Goal: Information Seeking & Learning: Learn about a topic

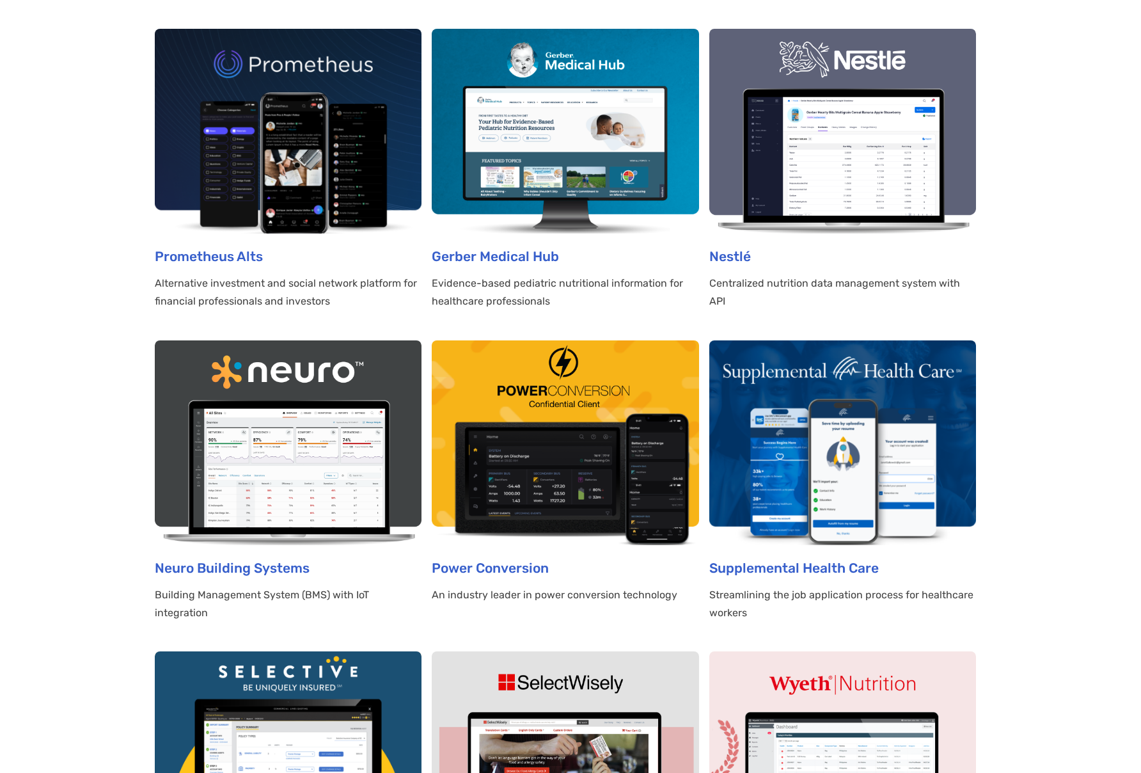
click at [551, 392] on img at bounding box center [565, 442] width 267 height 205
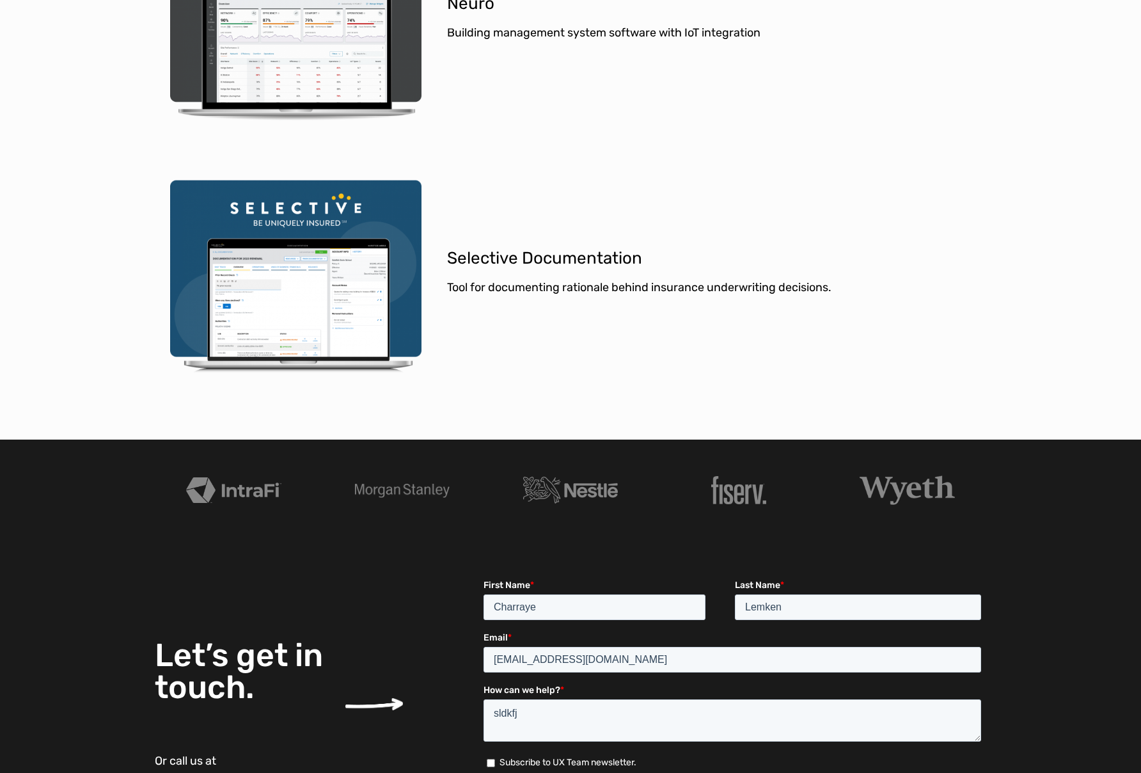
scroll to position [4249, 0]
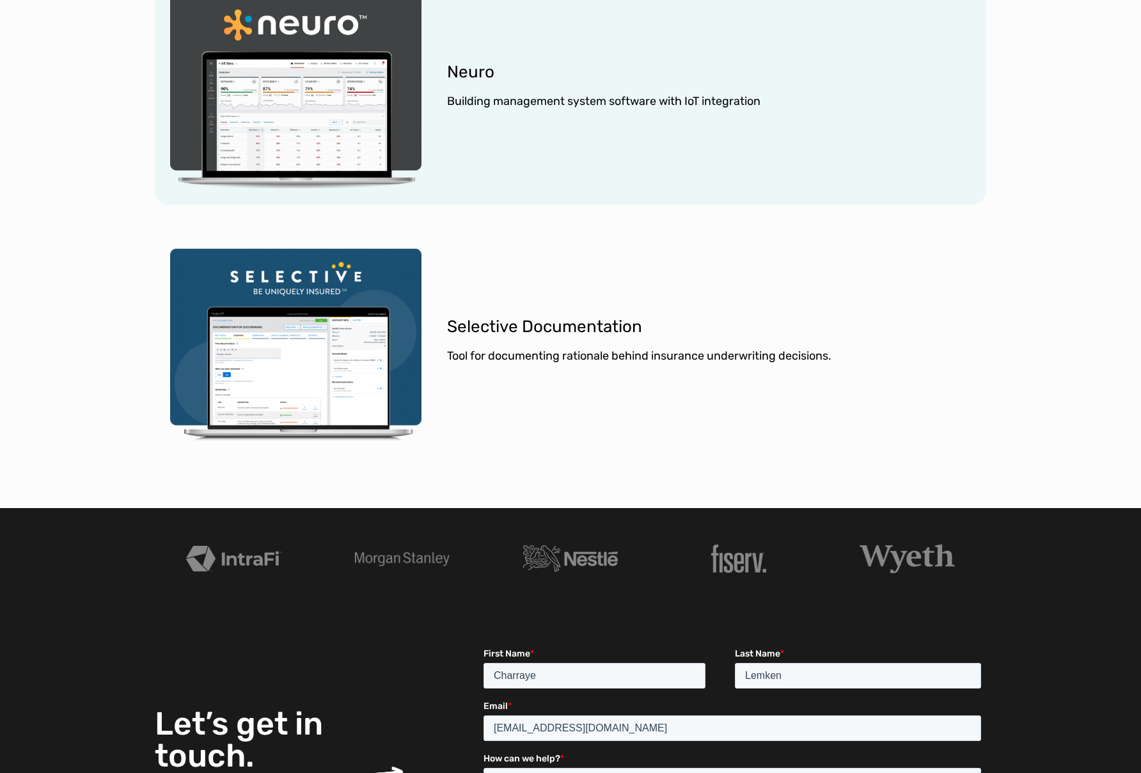
click at [351, 104] on link "Neuro Building Systems Building Management System (BMS) with IoT integration" at bounding box center [571, 91] width 832 height 226
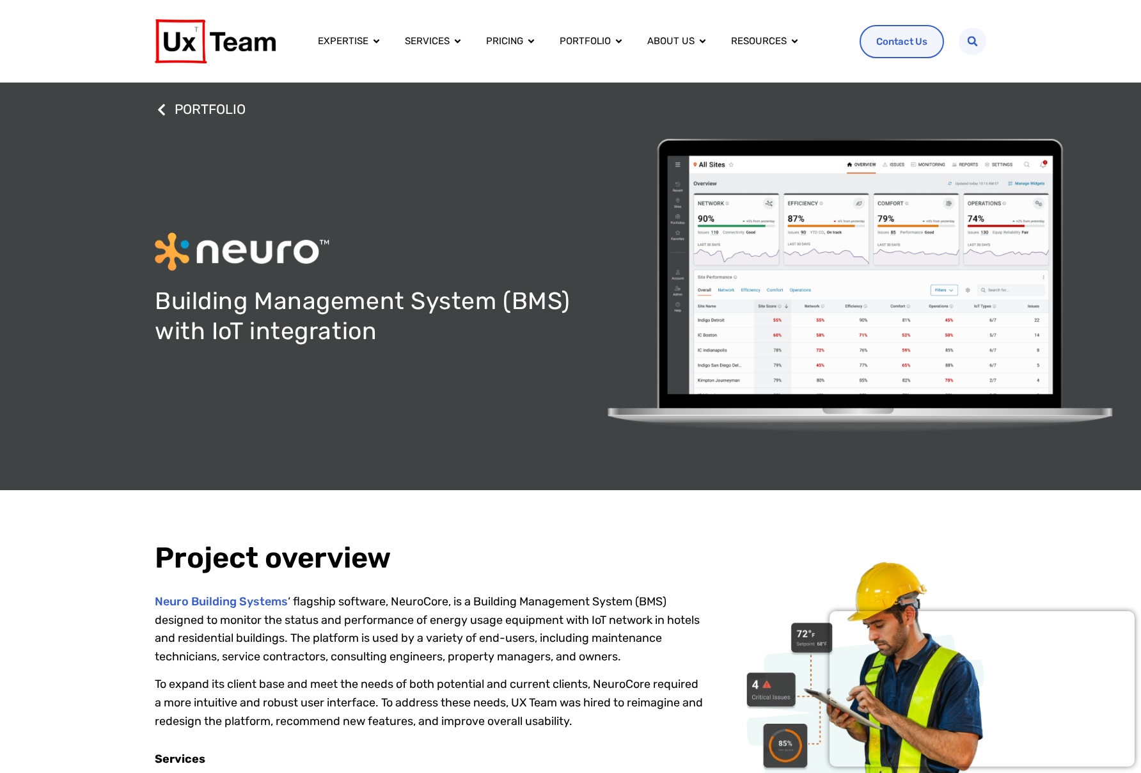
scroll to position [223, 0]
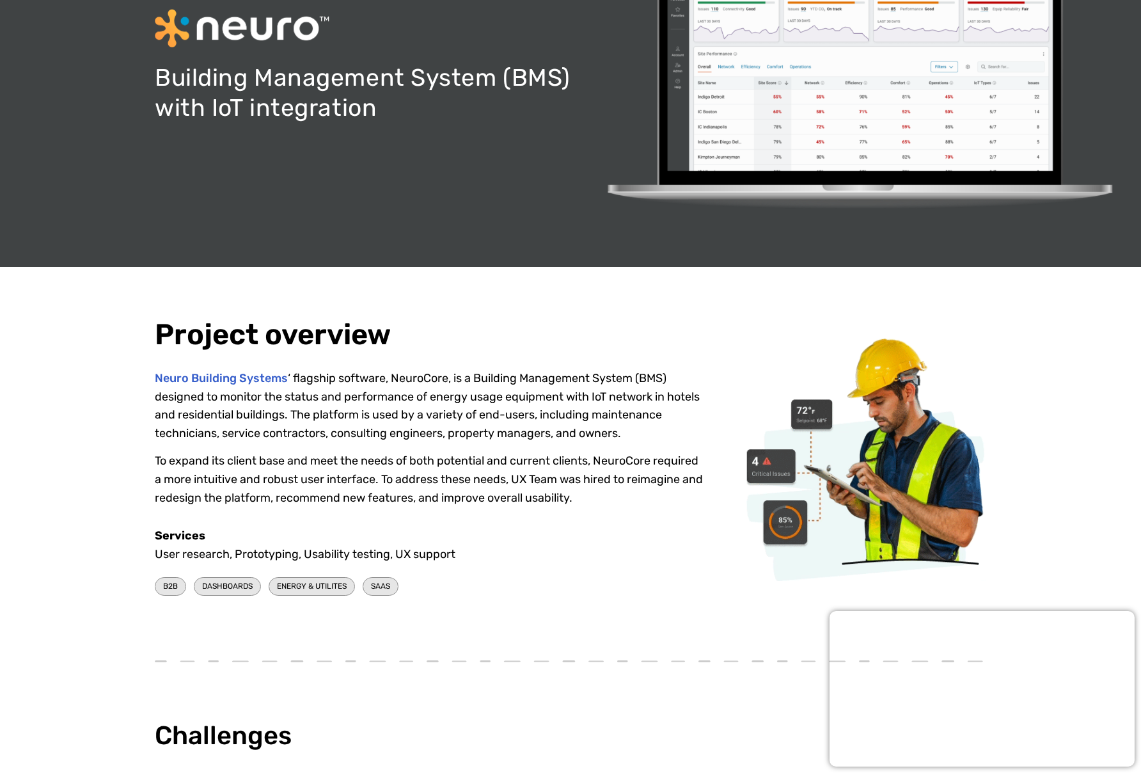
click at [596, 497] on p "To expand its client base and meet the needs of both potential and current clie…" at bounding box center [429, 479] width 549 height 55
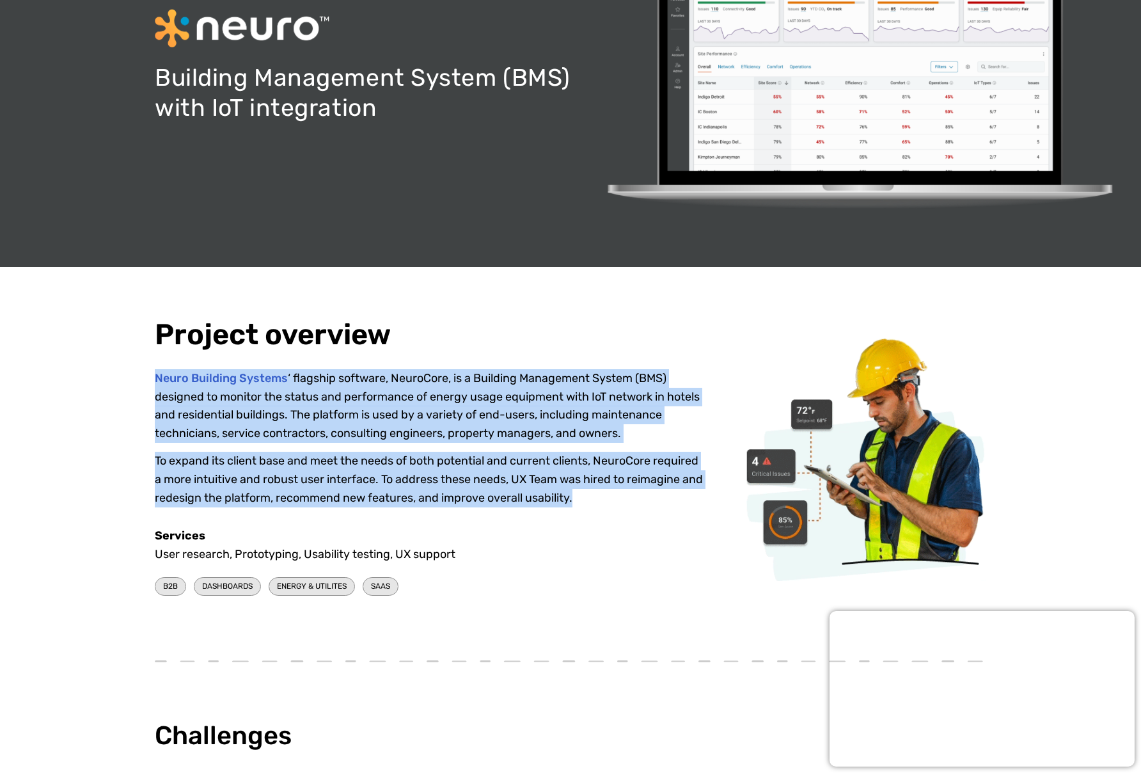
drag, startPoint x: 616, startPoint y: 497, endPoint x: 152, endPoint y: 369, distance: 481.2
click at [152, 369] on div "Project overview Neuro Building Systems ‘ flagship software, NeuroCore, is a Bu…" at bounding box center [570, 459] width 1141 height 385
copy div "Neuro Building Systems ‘ flagship software, NeuroCore, is a Building Management…"
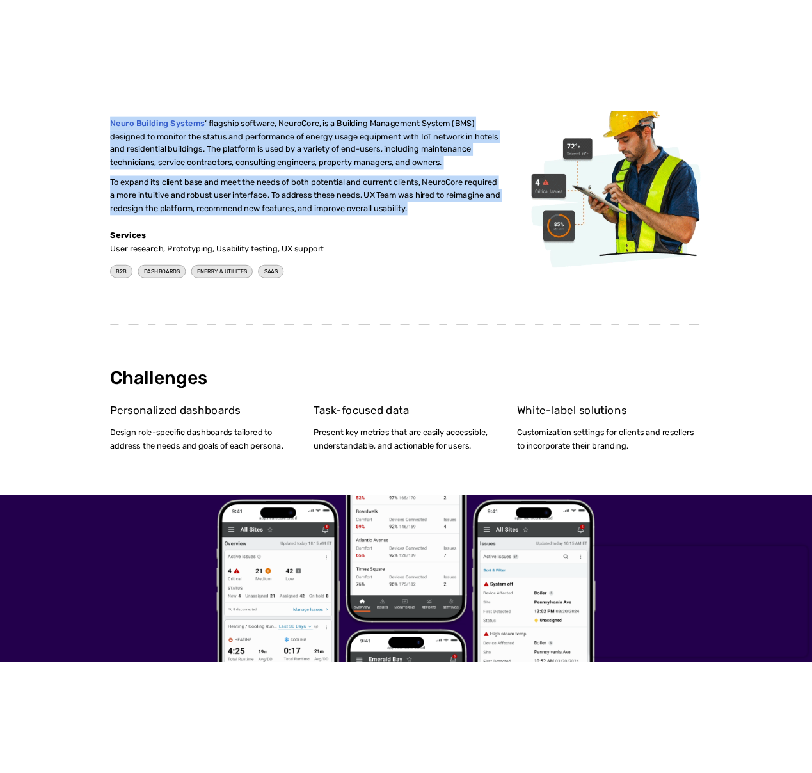
scroll to position [715, 0]
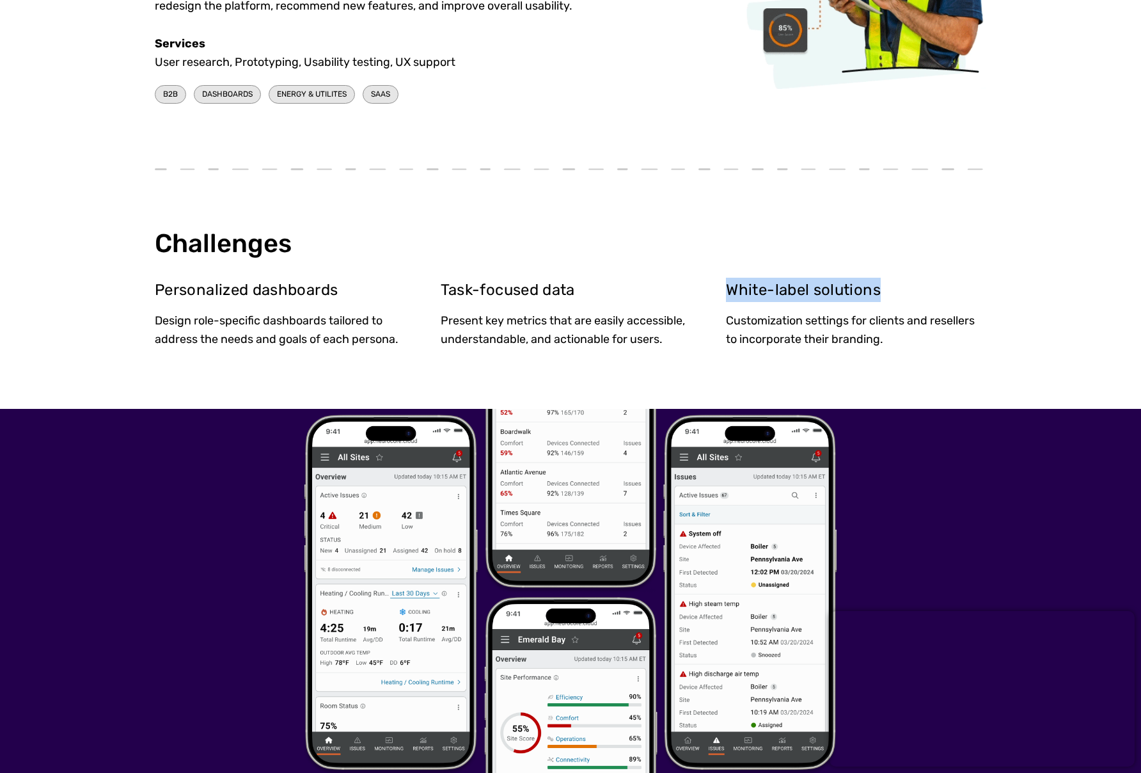
drag, startPoint x: 1136, startPoint y: 277, endPoint x: 844, endPoint y: 269, distance: 291.2
click at [844, 269] on div "Challenges Personalized dashboards Design role-specific dashboards tailored to …" at bounding box center [570, 293] width 1141 height 231
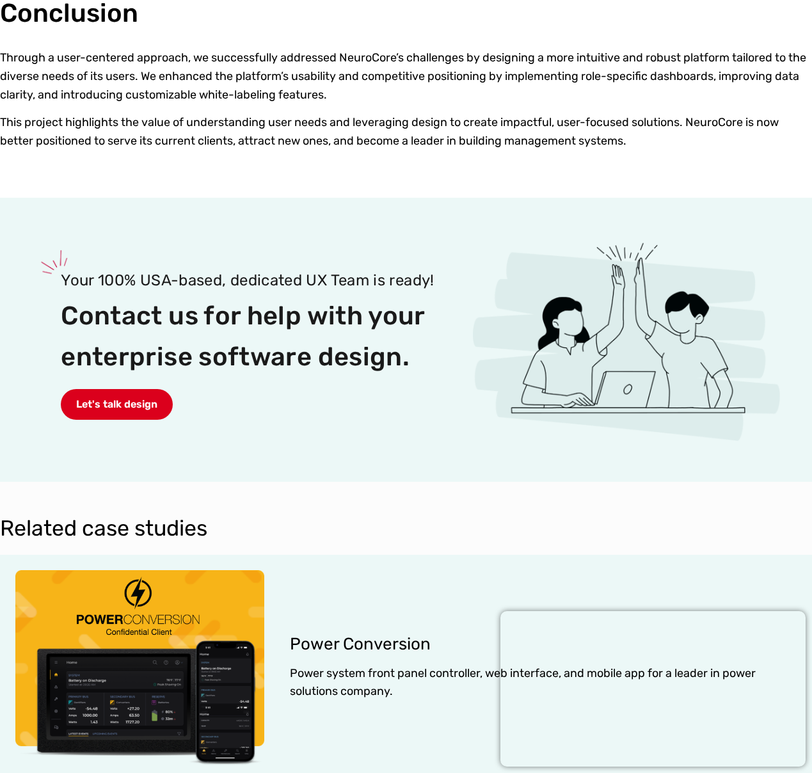
scroll to position [3698, 0]
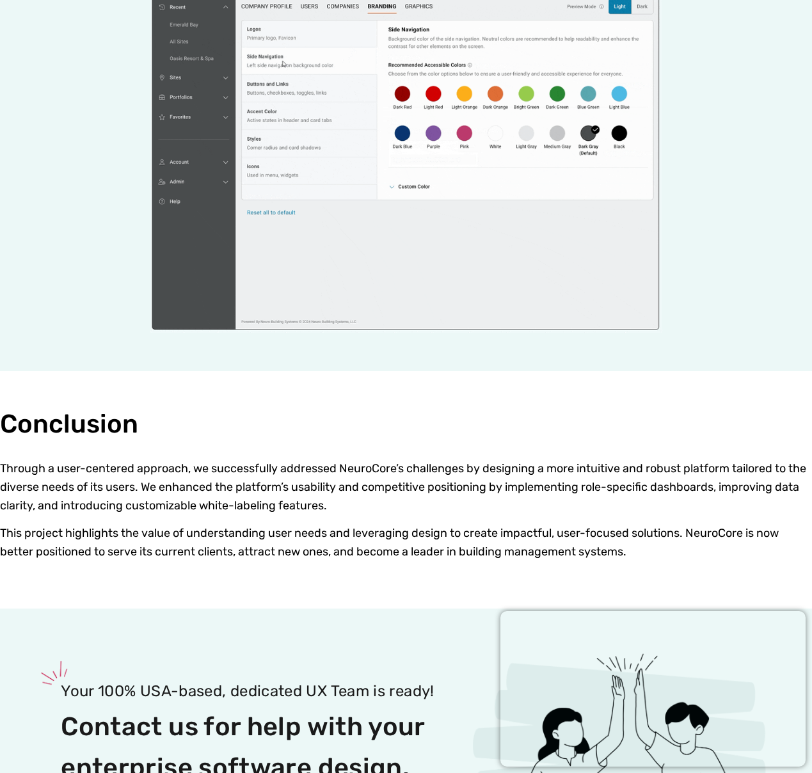
click at [674, 534] on p "This project highlights the value of understanding user needs and leveraging de…" at bounding box center [406, 542] width 812 height 37
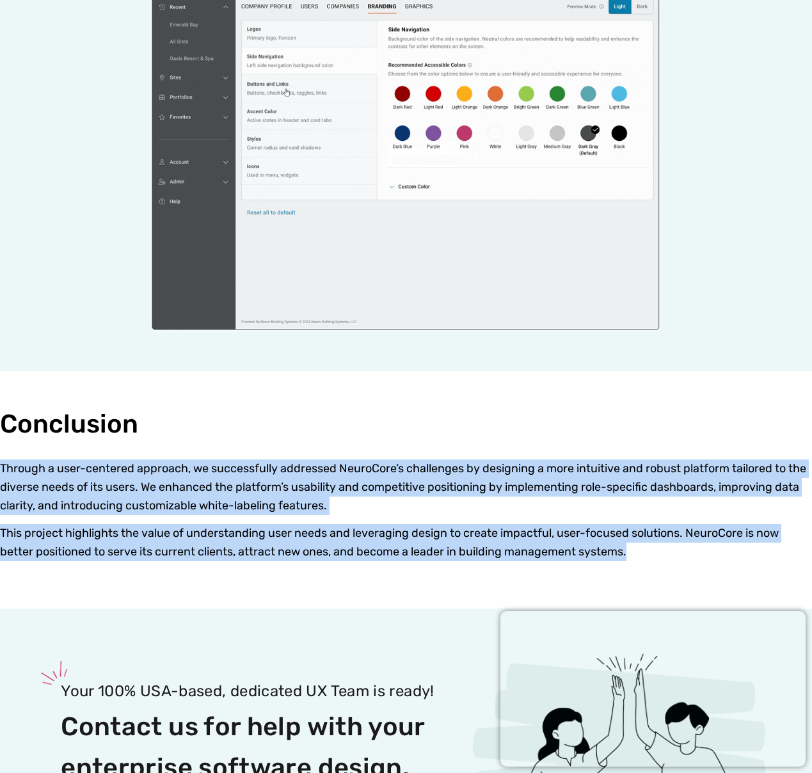
drag, startPoint x: 677, startPoint y: 534, endPoint x: -37, endPoint y: 441, distance: 720.0
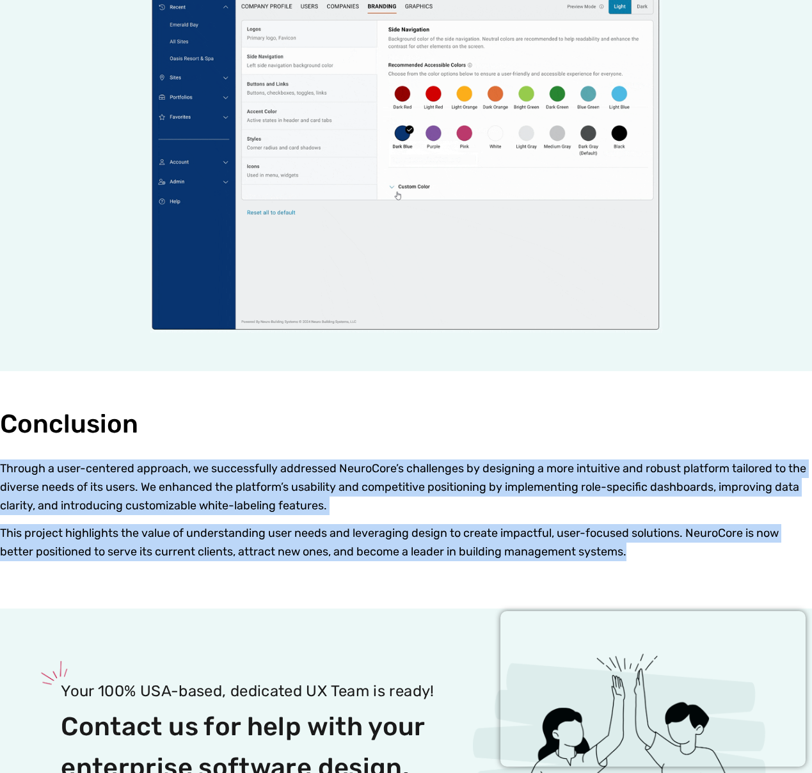
copy div "Through a user-centered approach, we successfully addressed NeuroCore’s challen…"
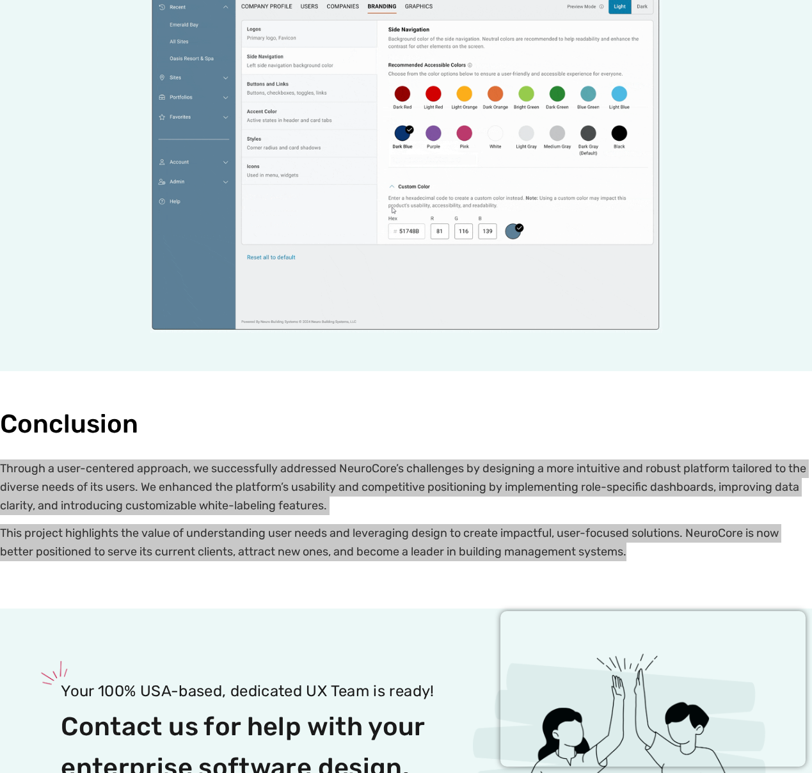
click at [370, 459] on p "Through a user-centered approach, we successfully addressed NeuroCore’s challen…" at bounding box center [406, 486] width 812 height 55
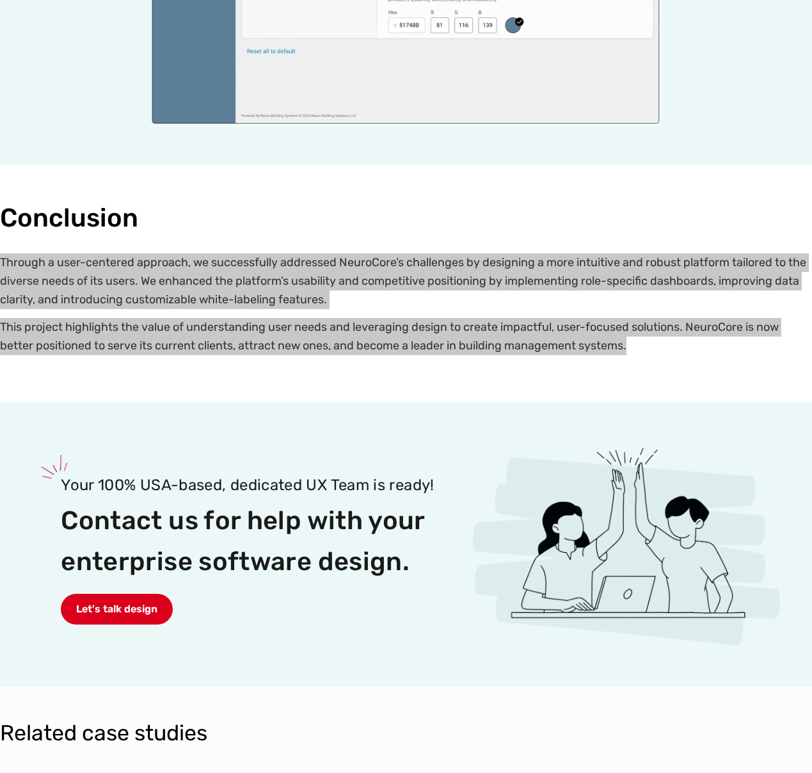
scroll to position [4066, 0]
